Goal: Book appointment/travel/reservation

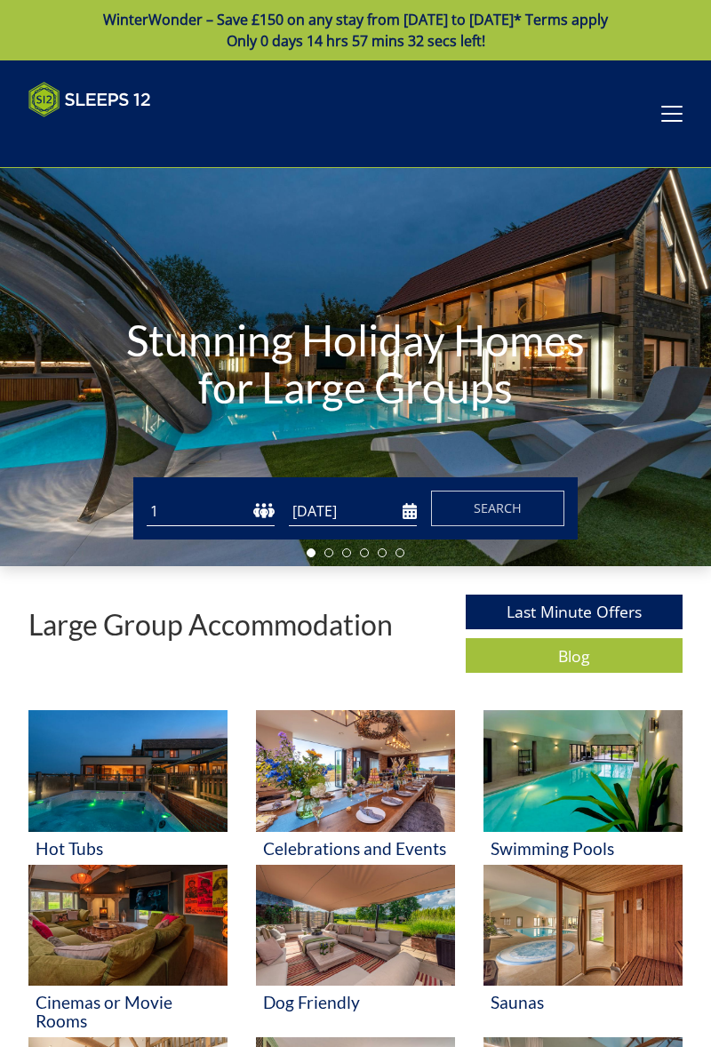
click at [203, 512] on select "1 2 3 4 5 6 7 8 9 10 11 12 13 14 15 16 17 18 19 20 21 22 23 24 25 26 27 28 29 3…" at bounding box center [211, 511] width 128 height 29
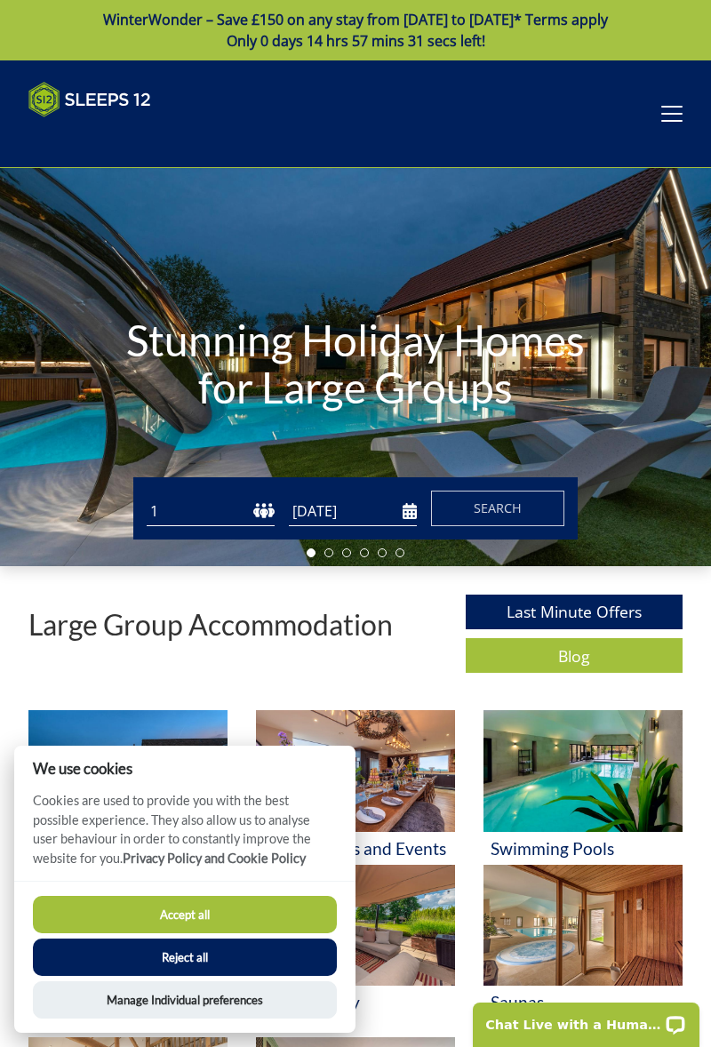
click at [197, 520] on select "1 2 3 4 5 6 7 8 9 10 11 12 13 14 15 16 17 18 19 20 21 22 23 24 25 26 27 28 29 3…" at bounding box center [211, 511] width 128 height 29
select select "25"
click at [345, 508] on input "[DATE]" at bounding box center [353, 511] width 128 height 29
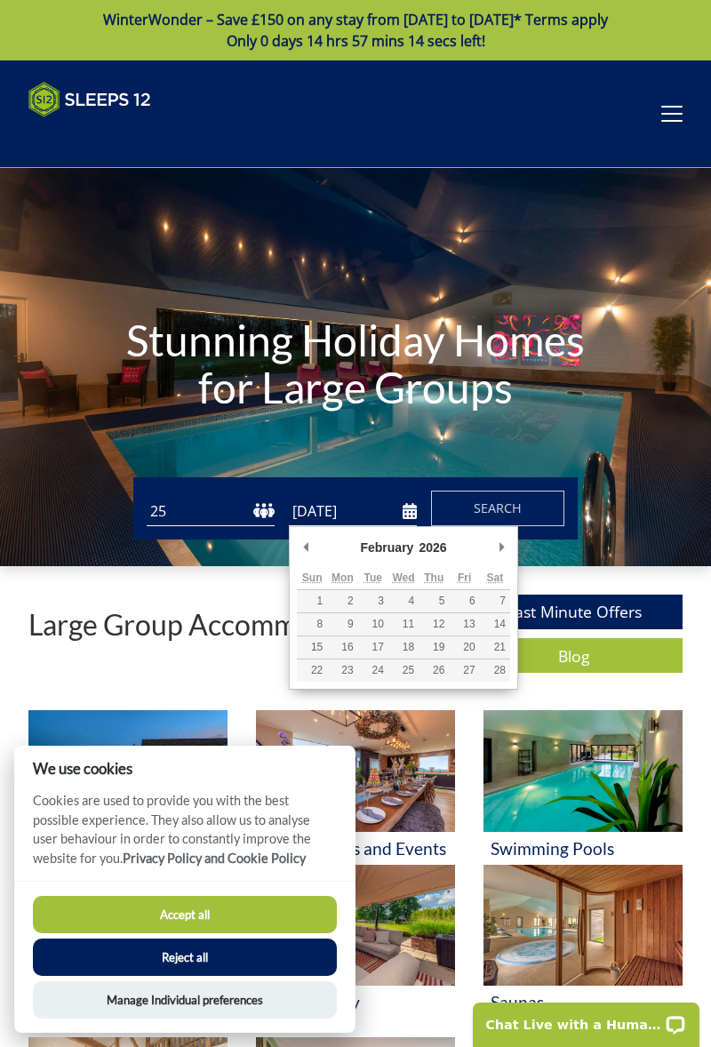
type input "[DATE]"
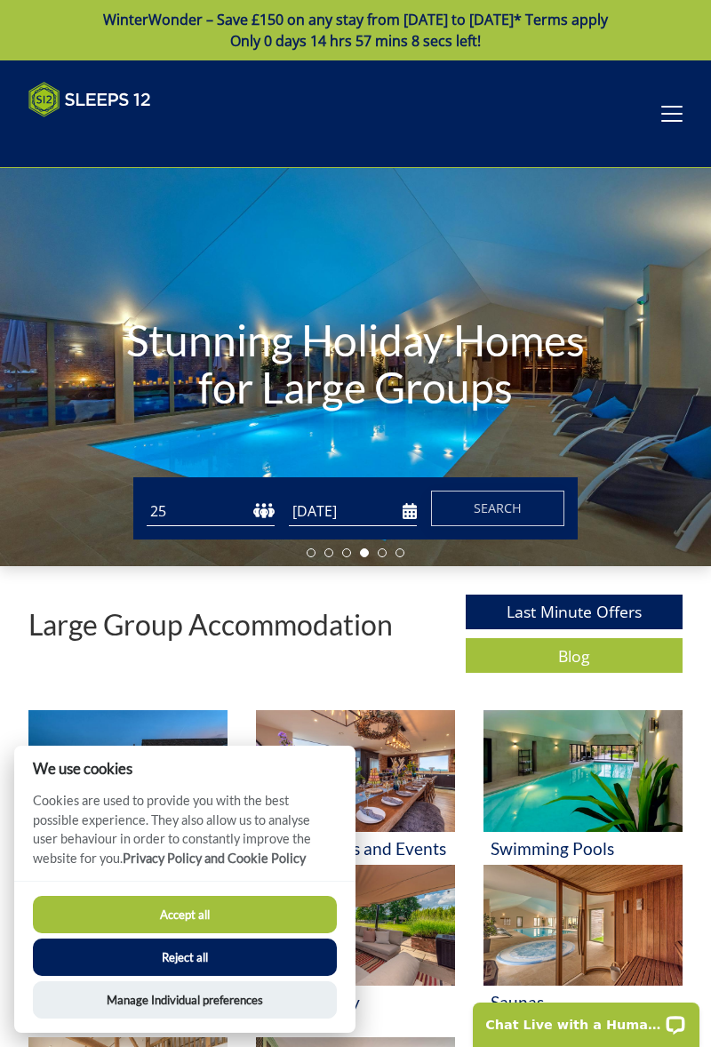
click at [492, 508] on span "Search" at bounding box center [498, 507] width 48 height 17
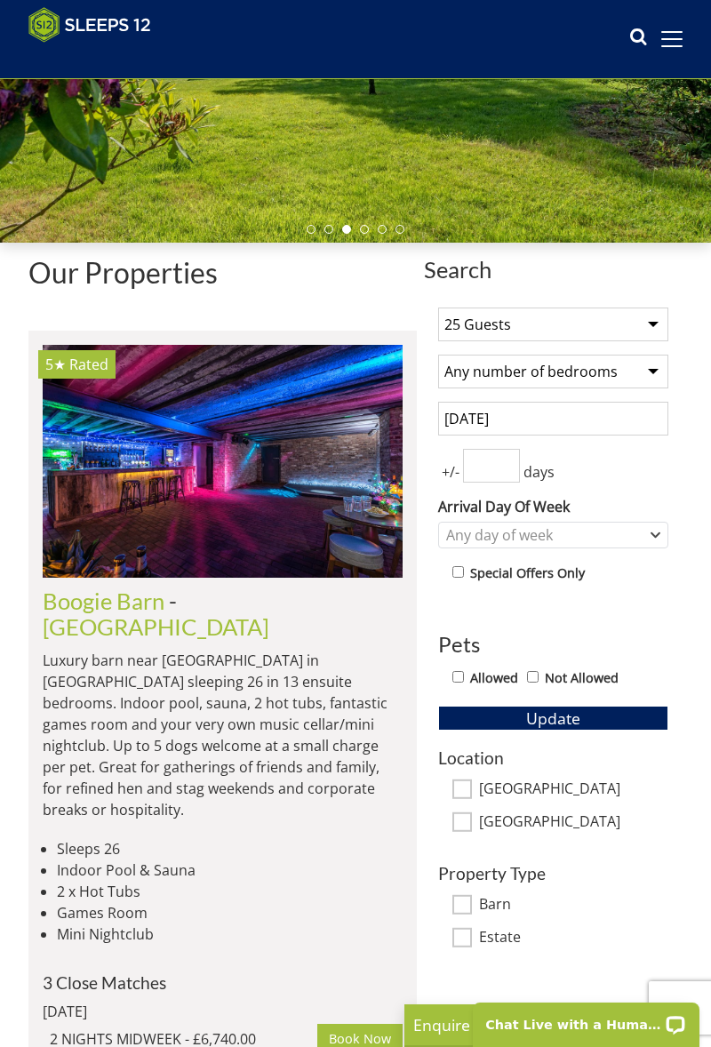
scroll to position [294, 0]
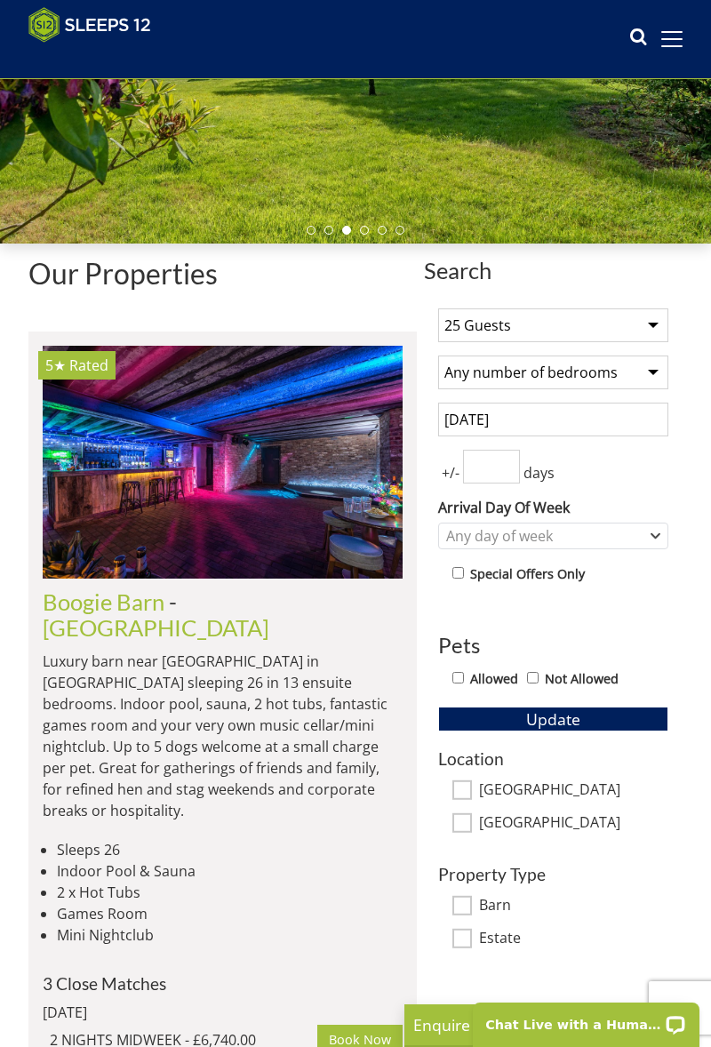
click at [657, 376] on select "Any number of bedrooms 1 Bedroom 2 Bedrooms 3 Bedrooms 4 Bedrooms 5 Bedrooms 6 …" at bounding box center [553, 372] width 230 height 34
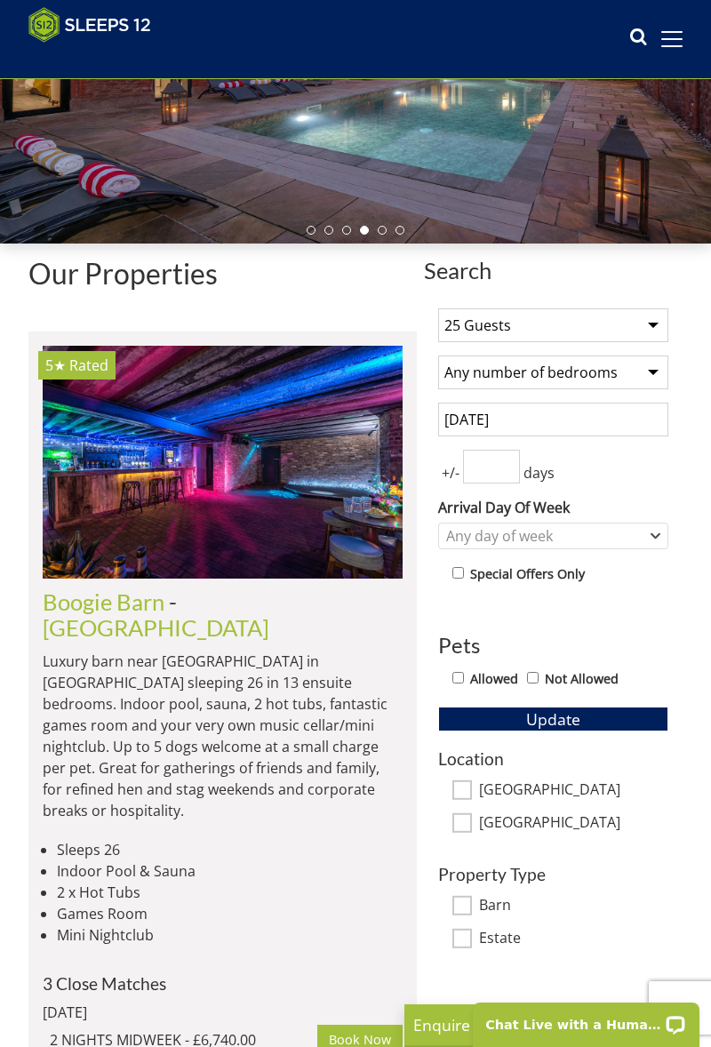
select select "11"
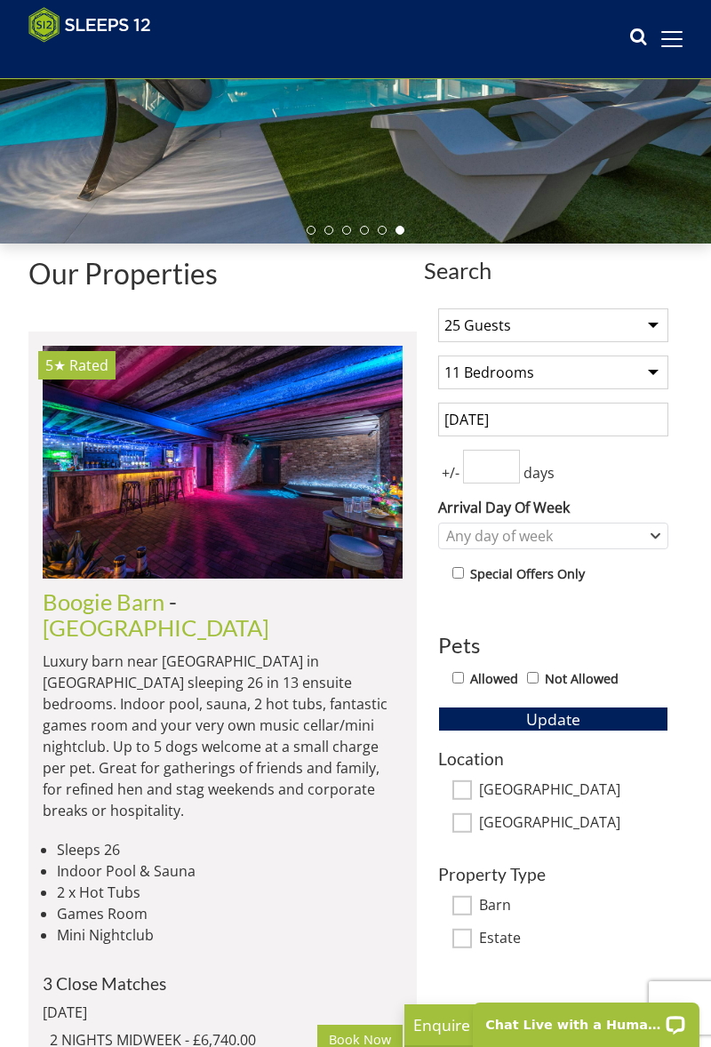
click at [485, 471] on input "number" at bounding box center [491, 467] width 57 height 34
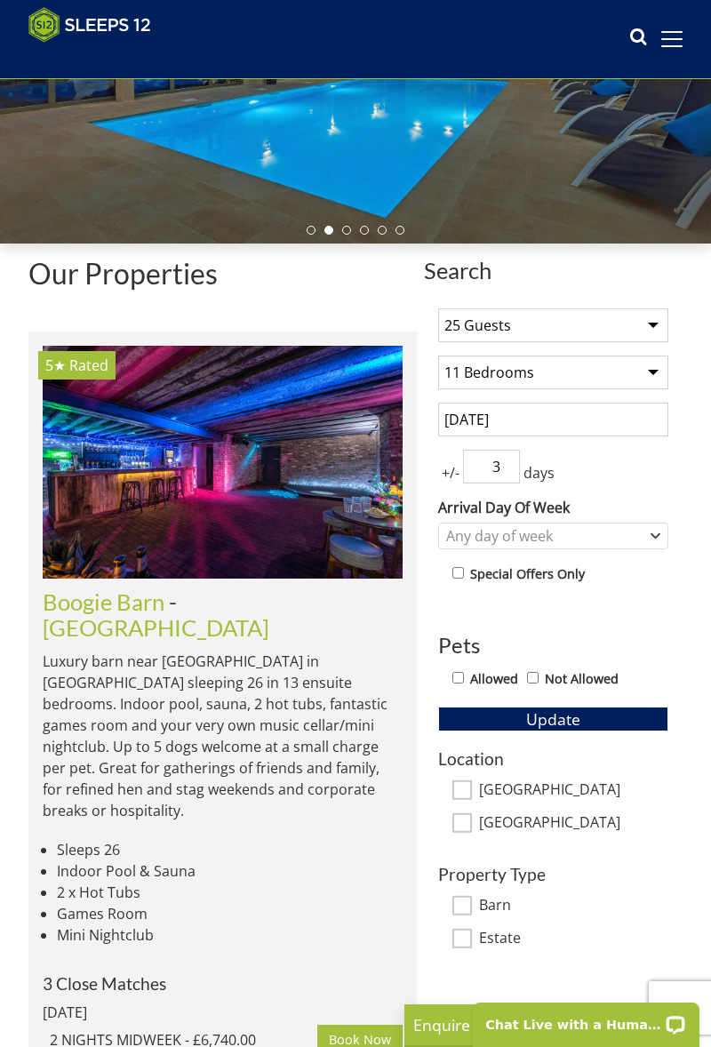
type input "3"
click at [655, 541] on div "Any day of week" at bounding box center [553, 535] width 230 height 27
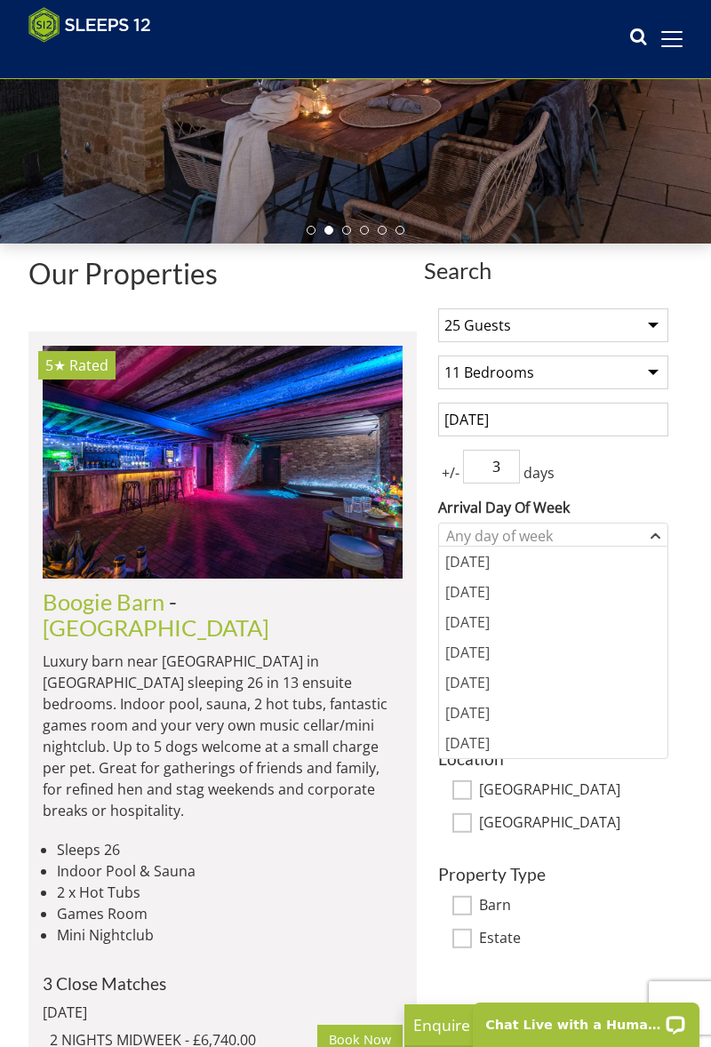
click at [477, 659] on div "[DATE]" at bounding box center [553, 652] width 228 height 30
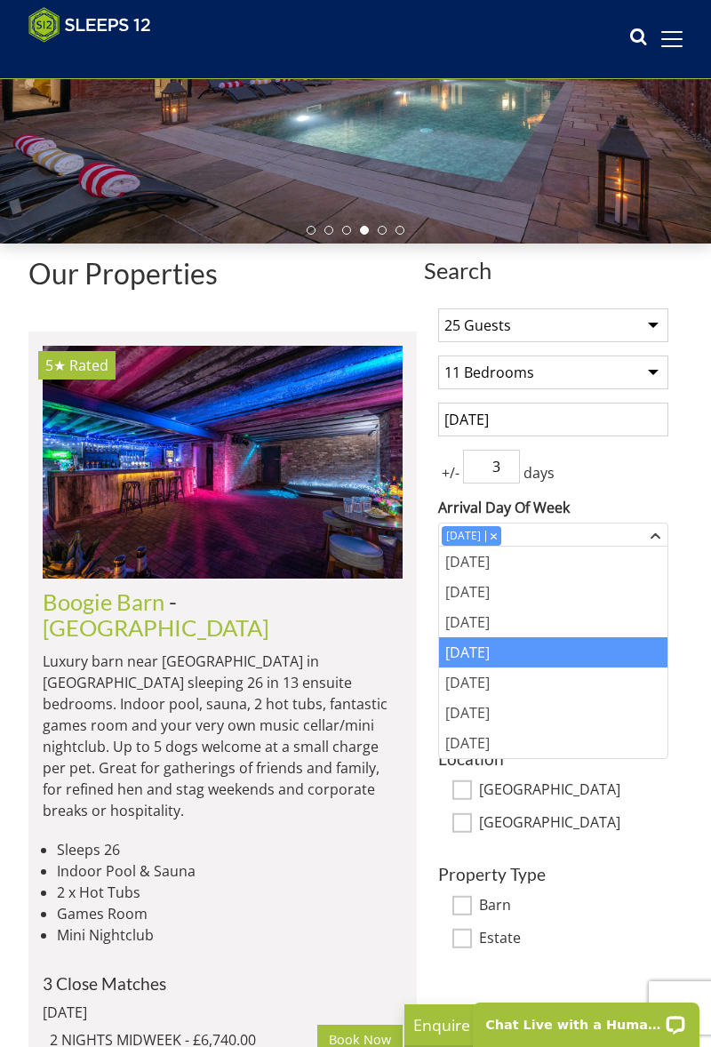
click at [357, 924] on li "Mini Nightclub" at bounding box center [230, 934] width 346 height 21
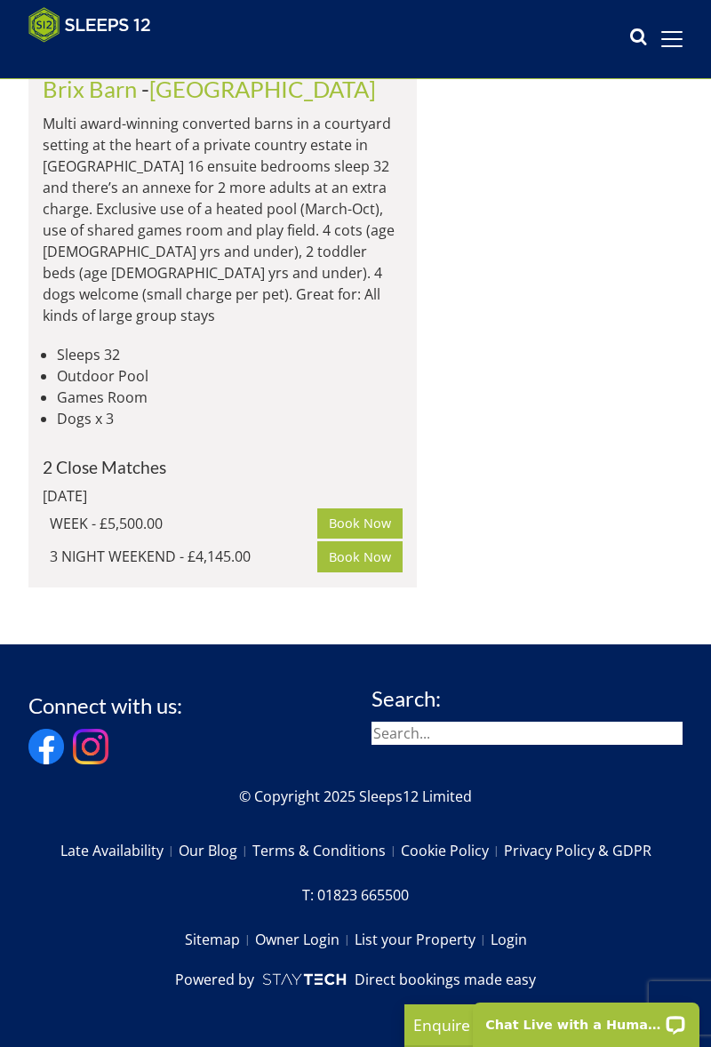
scroll to position [3071, 0]
select select "25"
